Goal: Information Seeking & Learning: Learn about a topic

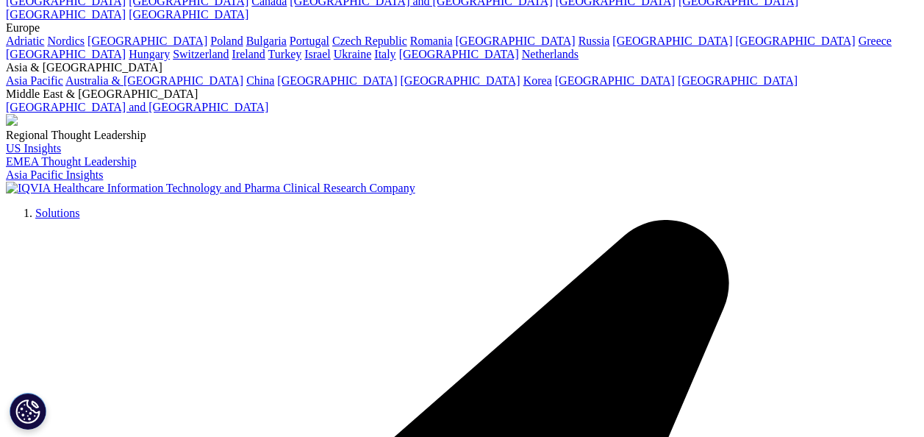
scroll to position [2941, 0]
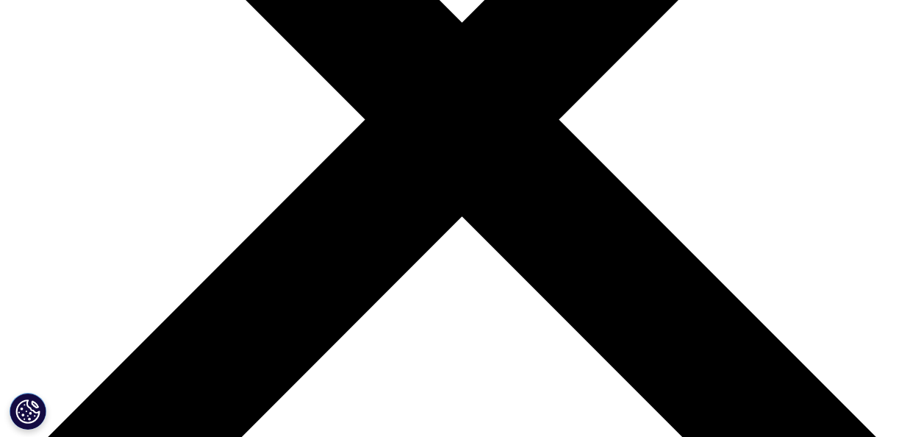
scroll to position [368, 0]
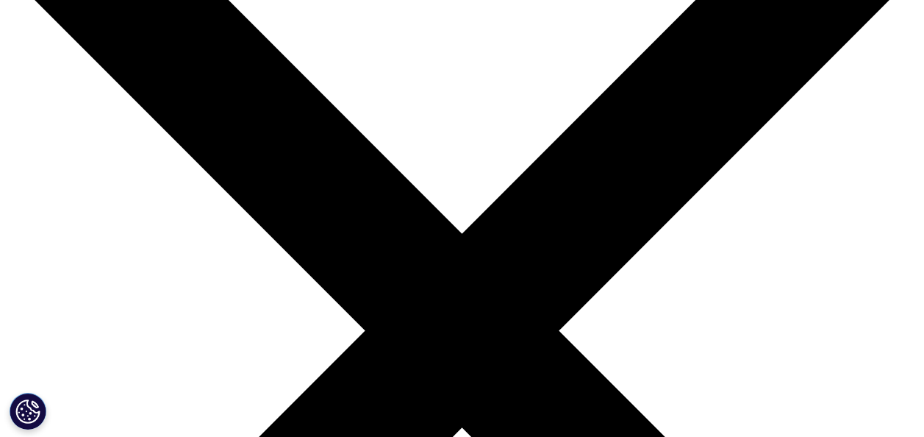
scroll to position [0, 0]
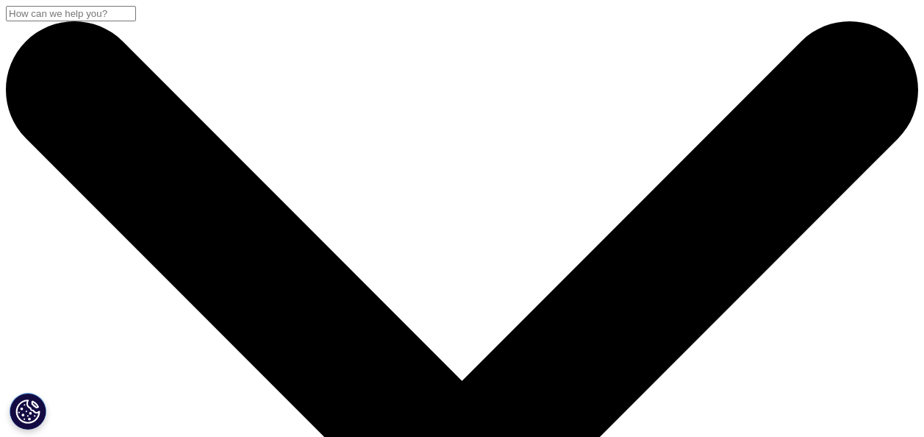
click at [136, 21] on input "Search" at bounding box center [71, 13] width 130 height 15
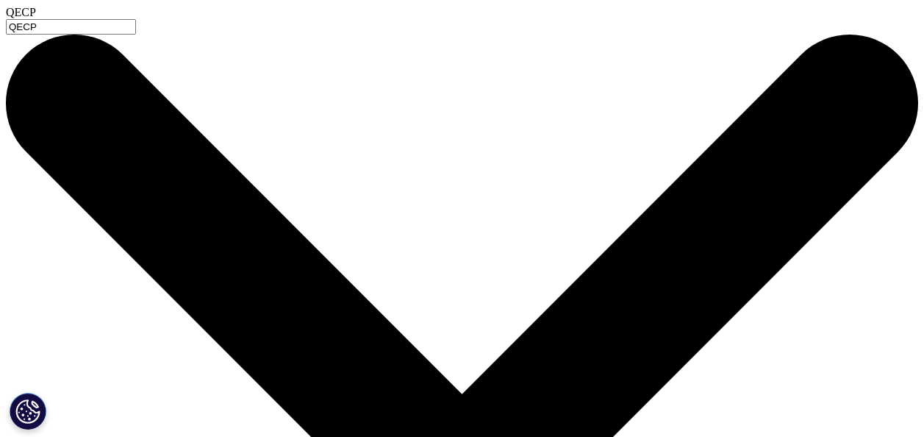
type input "QECP"
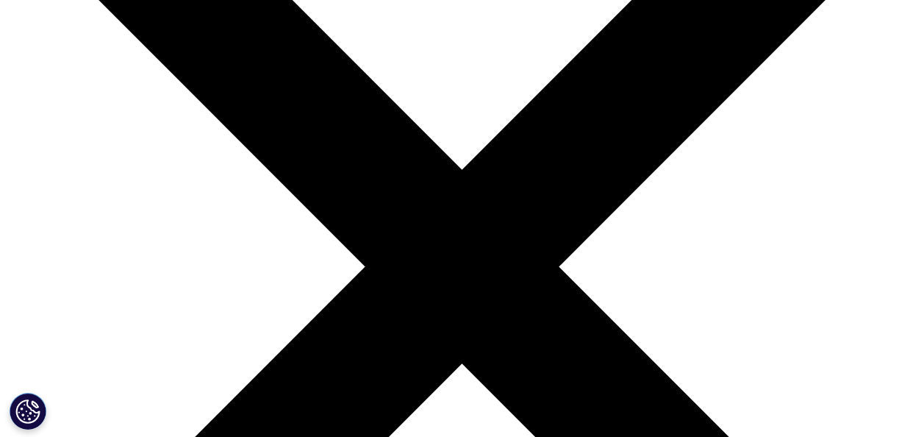
scroll to position [221, 0]
